Goal: Transaction & Acquisition: Purchase product/service

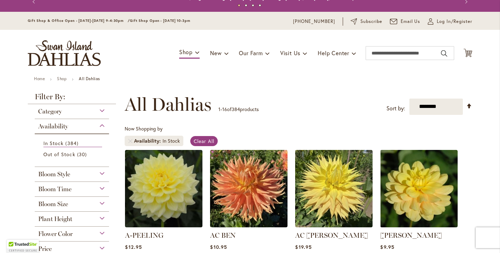
scroll to position [12, 0]
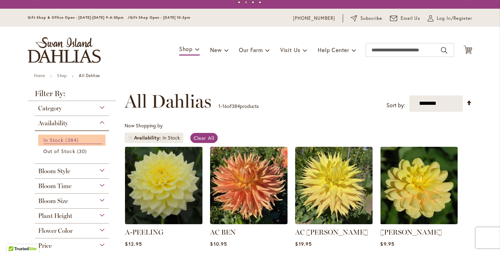
click at [62, 137] on span "In Stock" at bounding box center [53, 140] width 20 height 7
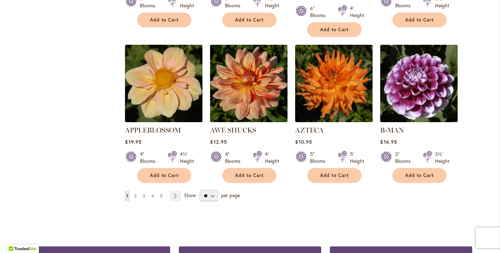
scroll to position [581, 0]
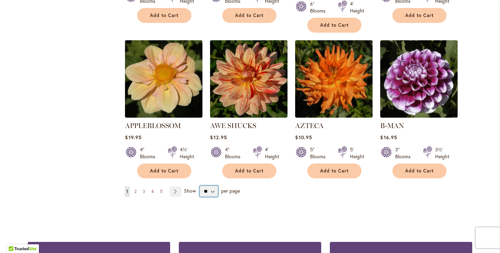
click at [213, 186] on select "** ** ** **" at bounding box center [209, 191] width 18 height 11
select select "**"
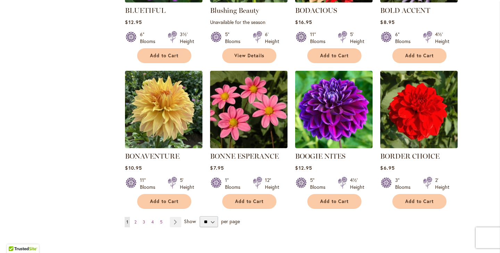
scroll to position [1733, 0]
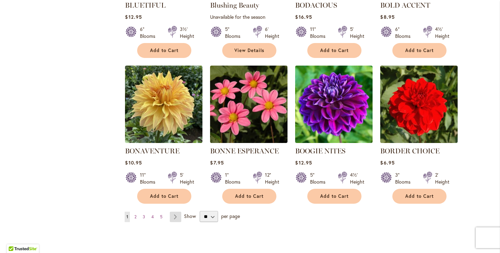
click at [176, 212] on link "Page Next" at bounding box center [175, 217] width 11 height 10
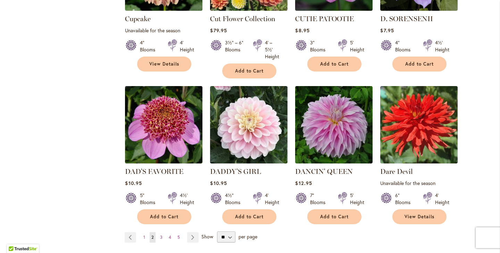
scroll to position [1769, 0]
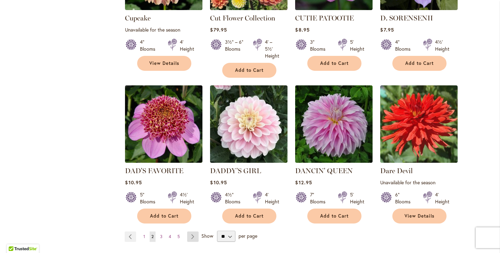
click at [193, 232] on link "Page Next" at bounding box center [192, 237] width 11 height 10
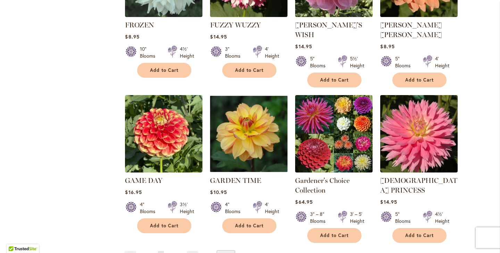
scroll to position [1759, 0]
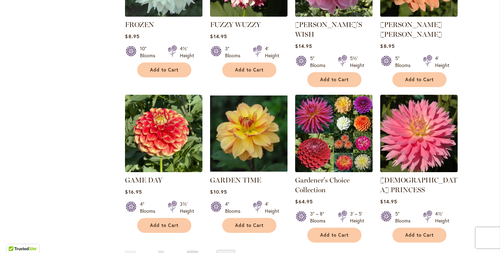
click at [193, 251] on link "Page Next" at bounding box center [192, 256] width 11 height 10
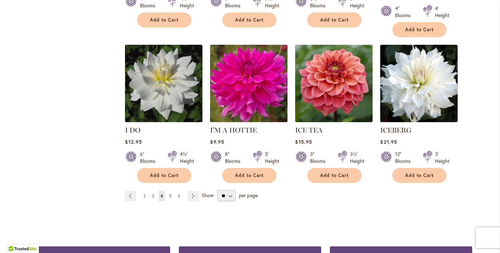
scroll to position [1790, 0]
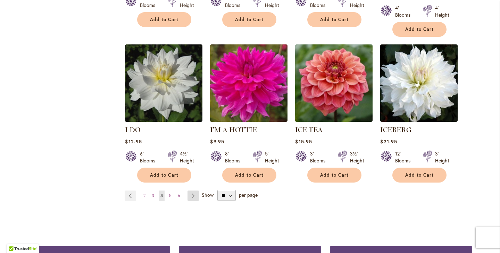
click at [194, 191] on link "Page Next" at bounding box center [193, 196] width 11 height 10
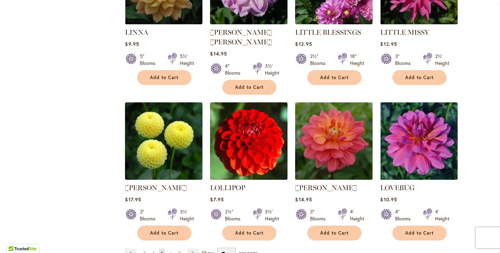
scroll to position [1736, 0]
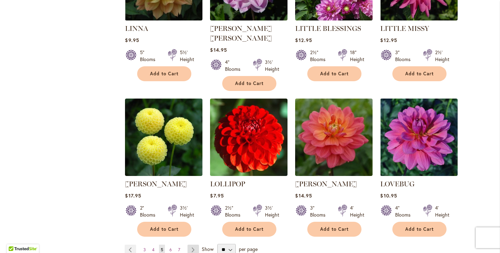
click at [189, 245] on link "Page Next" at bounding box center [193, 250] width 11 height 10
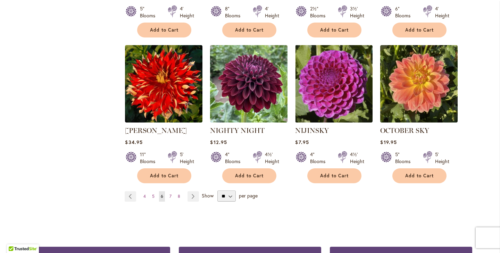
scroll to position [1779, 0]
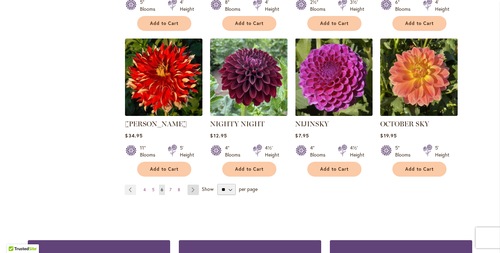
click at [194, 185] on link "Page Next" at bounding box center [193, 190] width 11 height 10
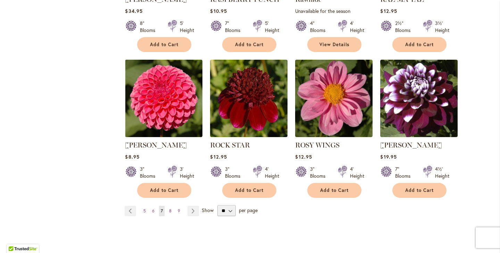
scroll to position [1778, 0]
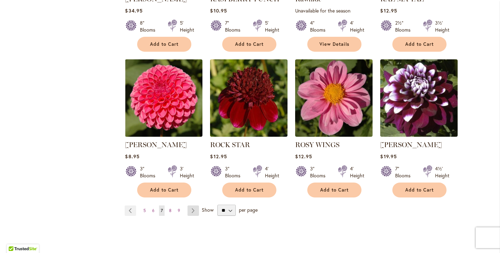
click at [193, 206] on link "Page Next" at bounding box center [193, 211] width 11 height 10
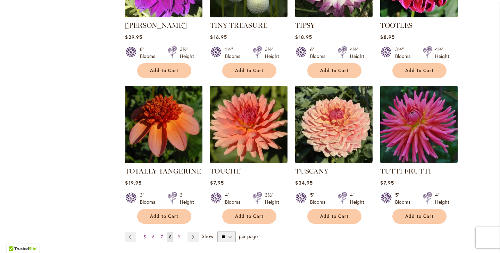
scroll to position [1728, 0]
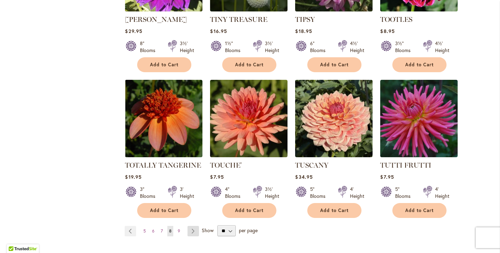
click at [193, 226] on link "Page Next" at bounding box center [193, 231] width 11 height 10
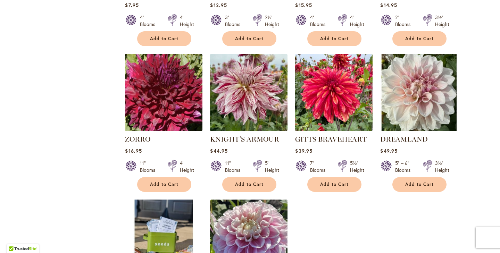
scroll to position [992, 0]
